Goal: Navigation & Orientation: Find specific page/section

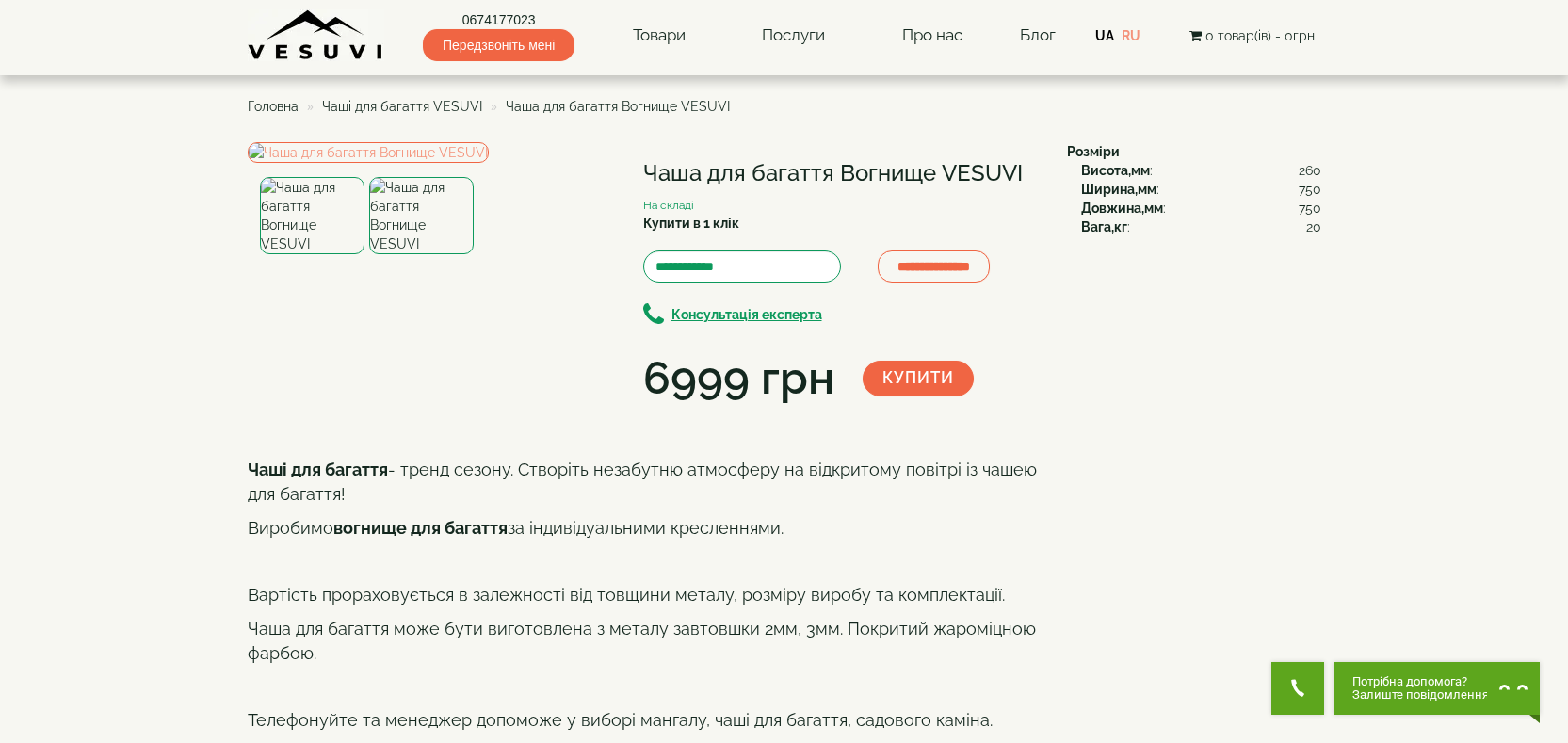
click at [423, 110] on span "Чаші для багаття VESUVI" at bounding box center [402, 106] width 160 height 15
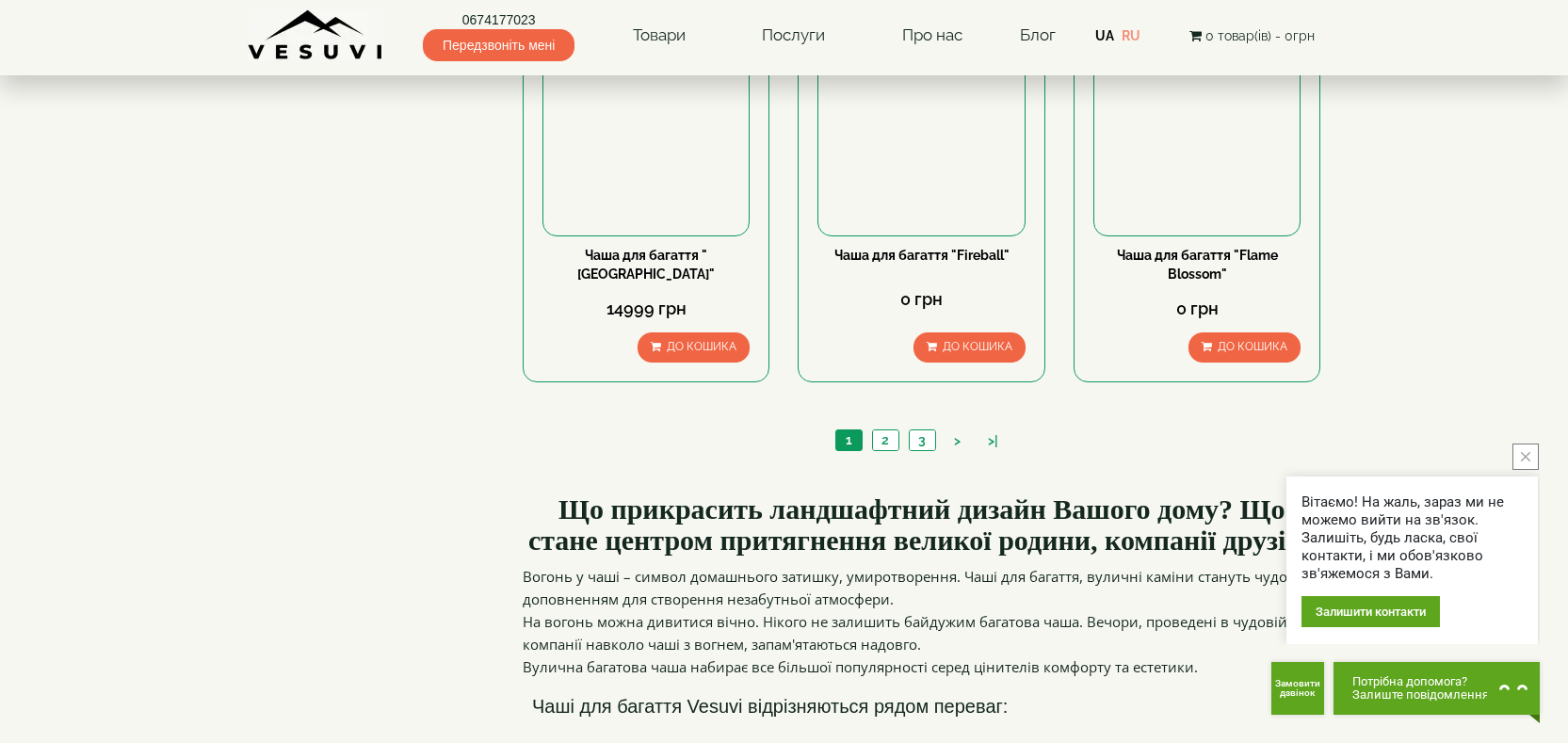
scroll to position [1884, 0]
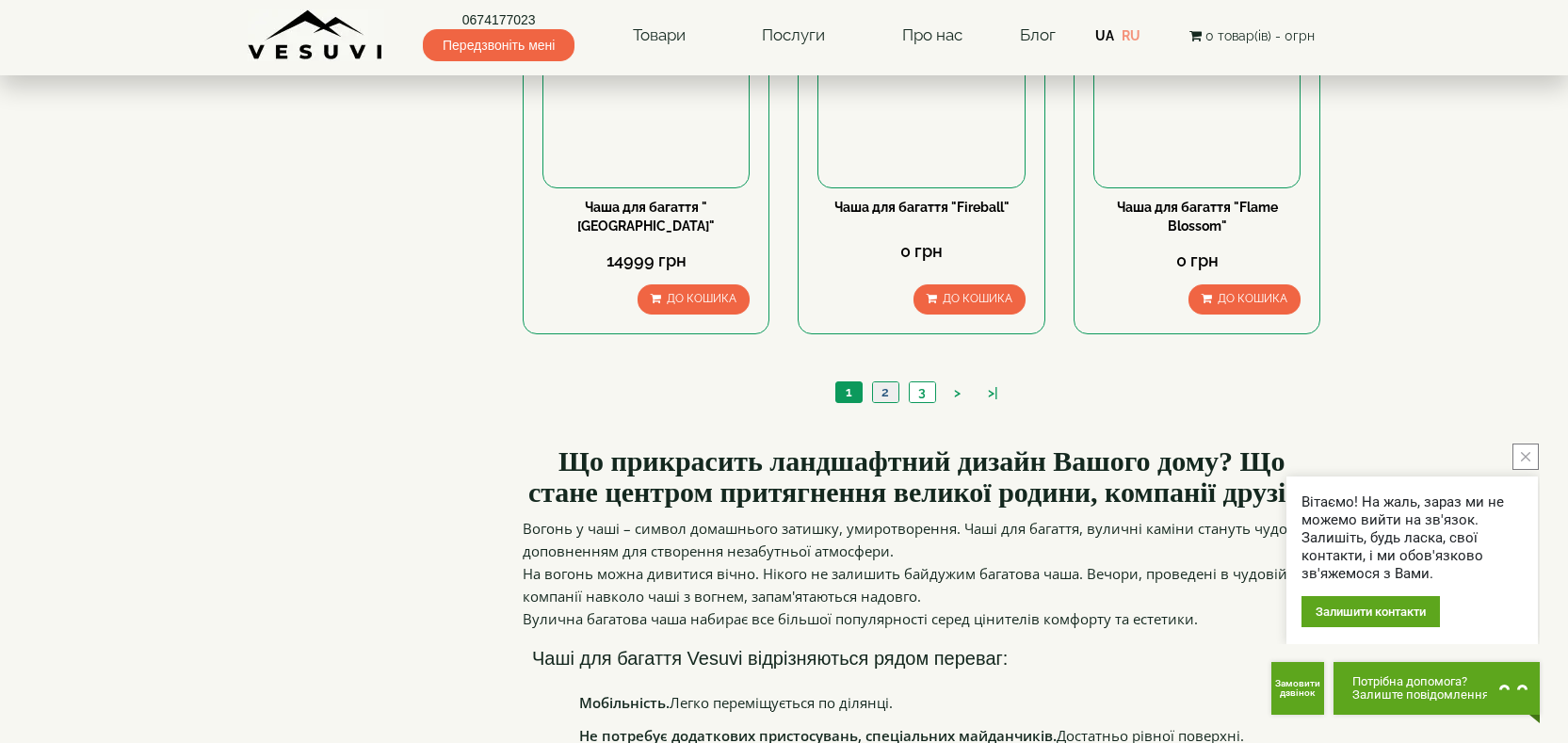
click at [883, 390] on link "2" at bounding box center [885, 392] width 26 height 20
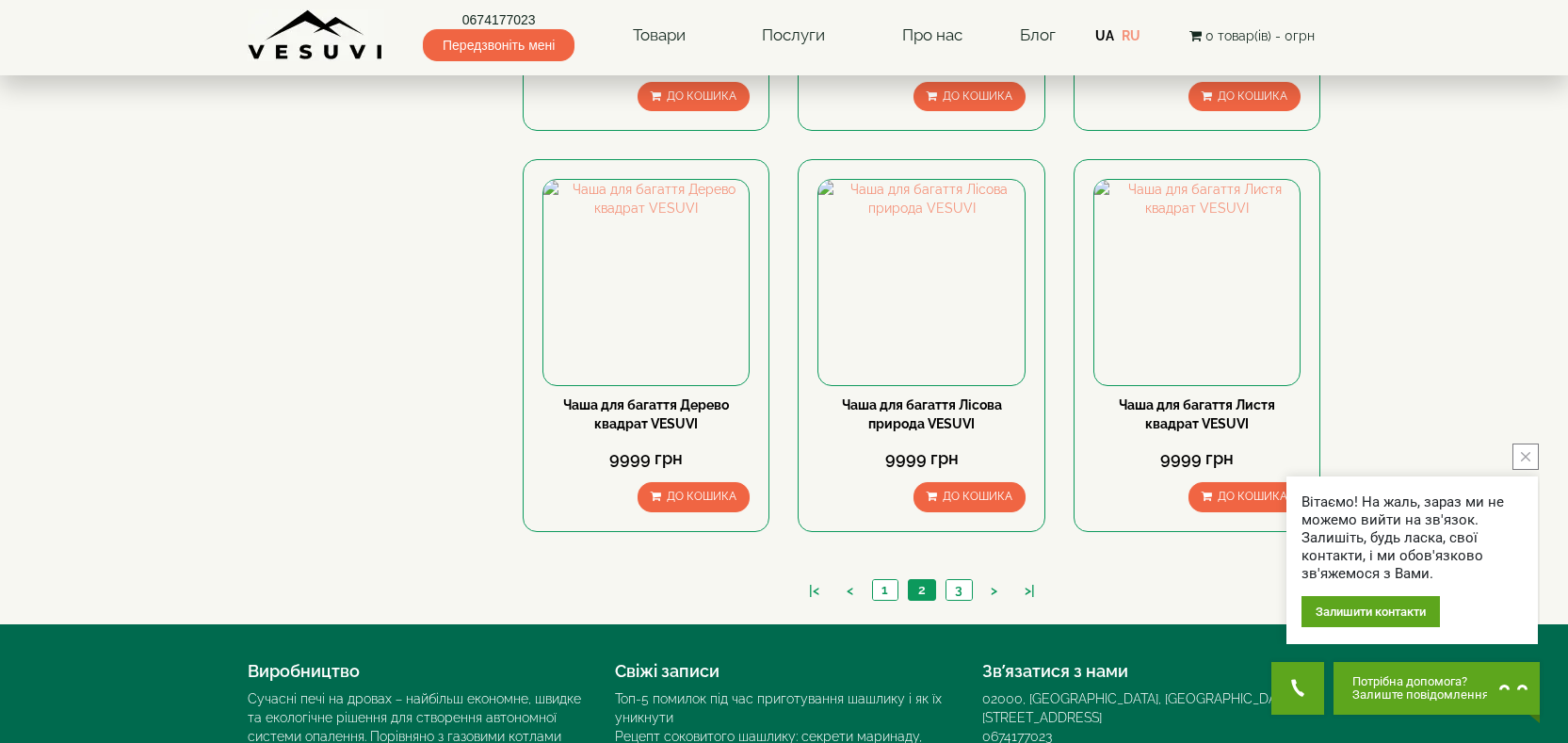
scroll to position [1884, 0]
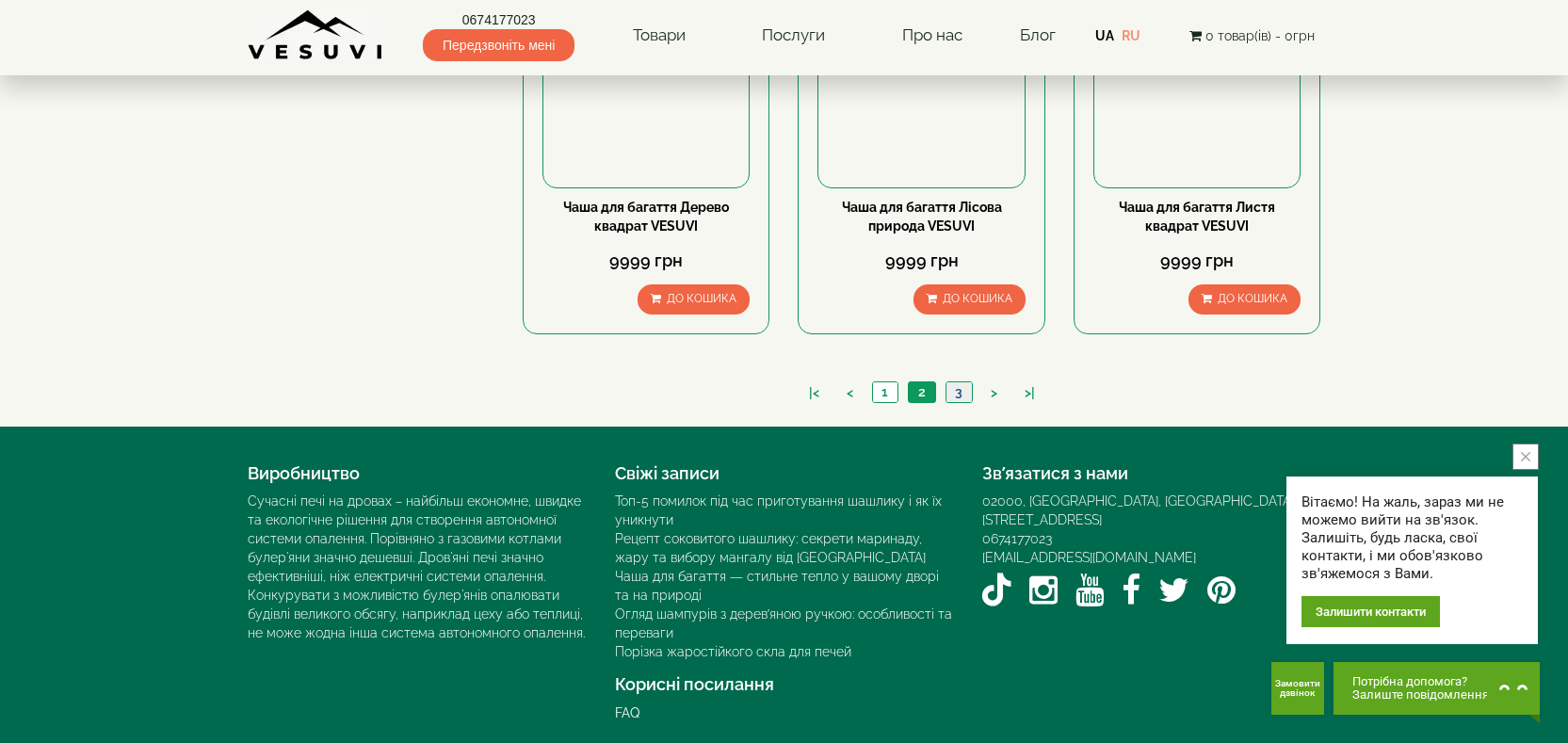
click at [960, 391] on link "3" at bounding box center [958, 392] width 26 height 20
